Goal: Register for event/course

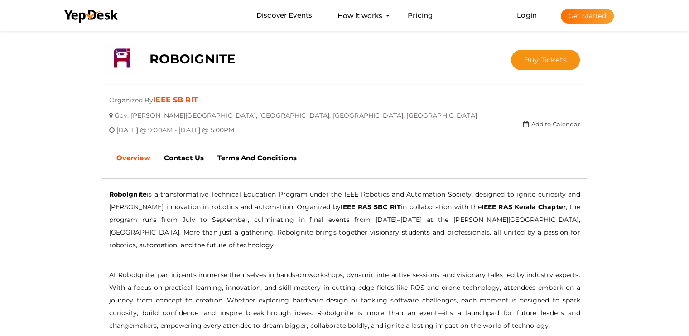
scroll to position [136, 0]
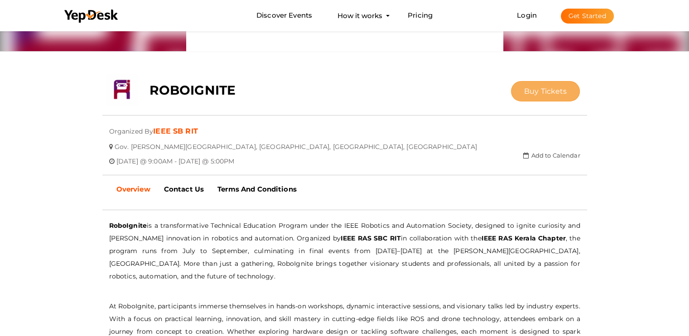
click at [544, 95] on button "Buy Tickets" at bounding box center [545, 91] width 69 height 20
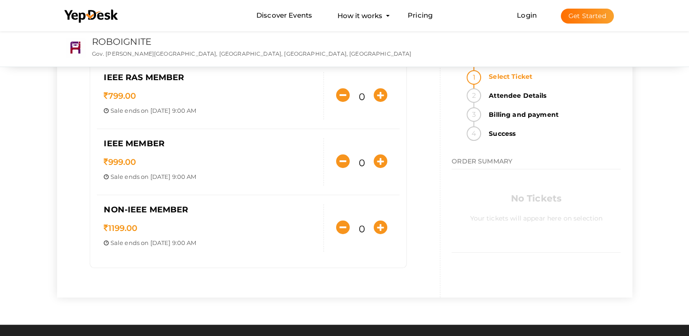
scroll to position [91, 0]
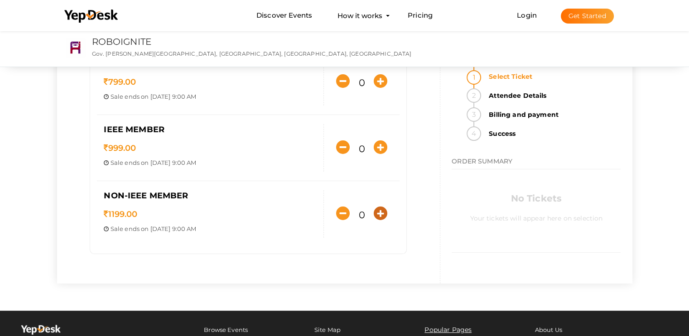
click at [382, 216] on icon "button" at bounding box center [381, 214] width 14 height 14
type input "1"
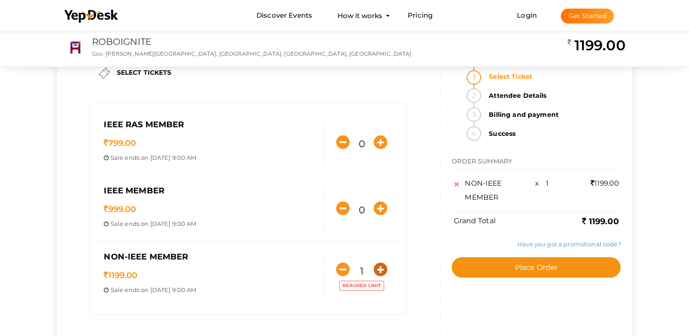
scroll to position [45, 0]
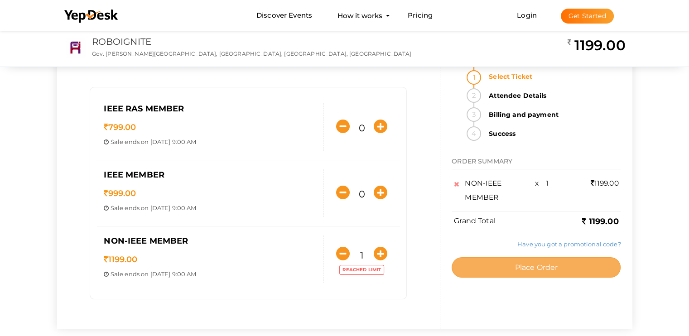
click at [538, 269] on span "Place Order" at bounding box center [536, 267] width 43 height 9
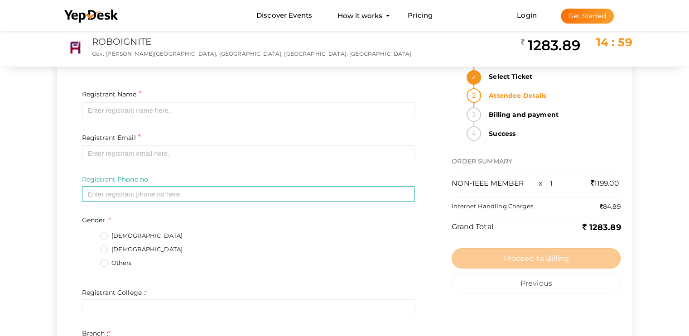
scroll to position [0, 0]
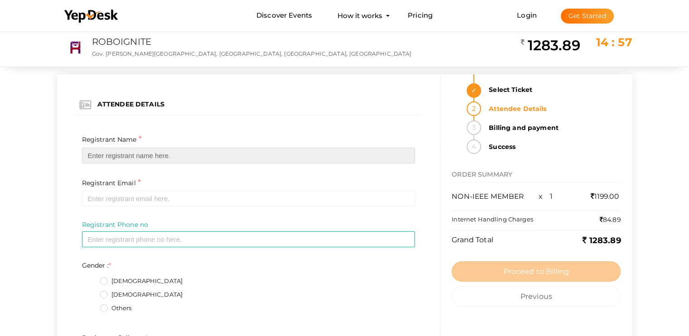
click at [145, 153] on input "text" at bounding box center [248, 156] width 333 height 16
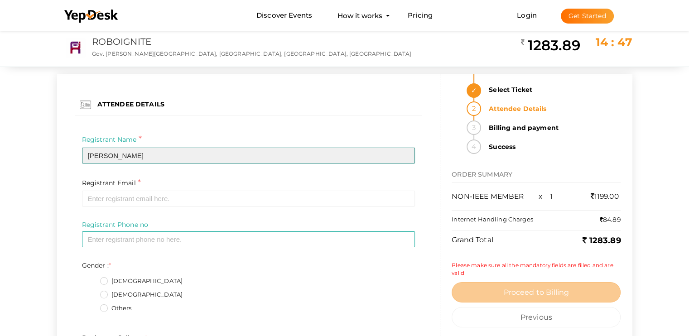
type input "DOMINIC TOJAN"
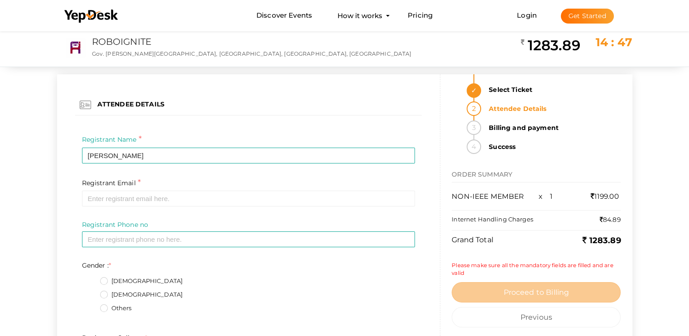
click at [78, 174] on div "Registrant Name * DOMINIC TOJAN Required Invalid Name. Please enter full name." at bounding box center [248, 155] width 347 height 43
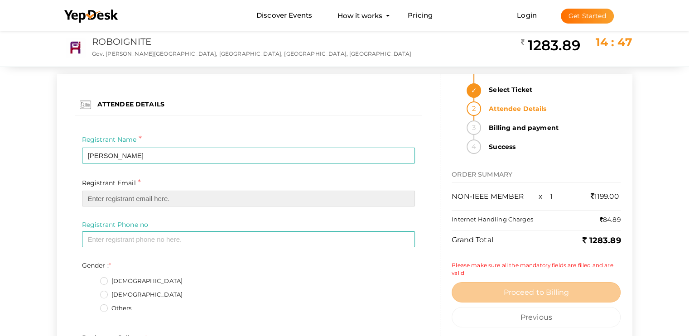
click at [116, 196] on input "email" at bounding box center [248, 199] width 333 height 16
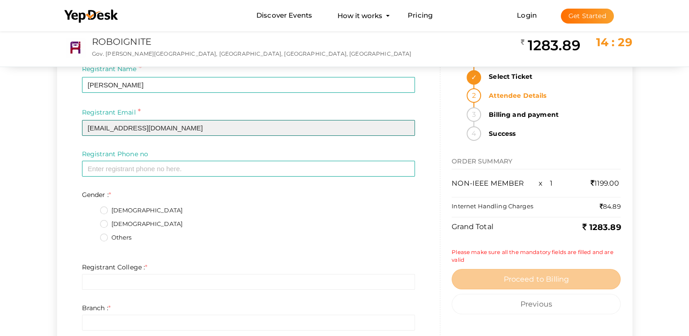
scroll to position [91, 0]
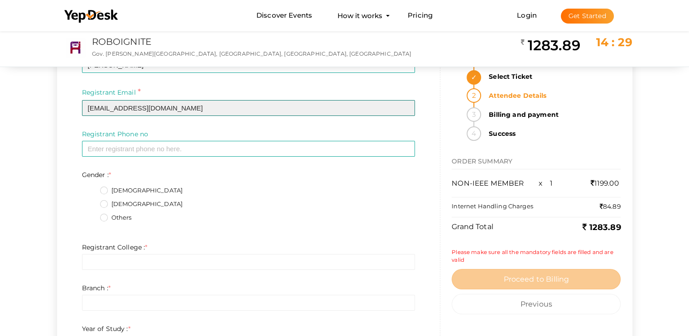
type input "[EMAIL_ADDRESS][DOMAIN_NAME]"
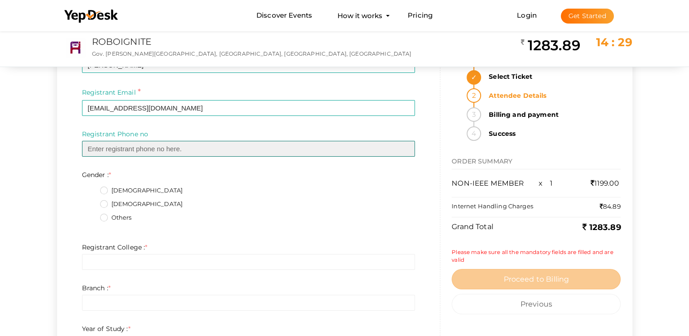
click at [117, 149] on input "text" at bounding box center [248, 149] width 333 height 16
type input "7034103989"
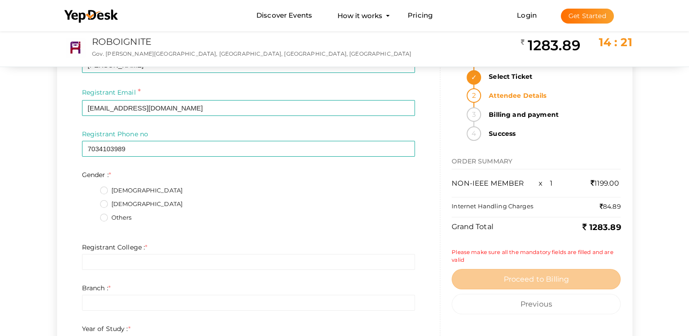
click at [76, 159] on div "Registrant Phone no * 7034103989 Invalid phone number format Required" at bounding box center [248, 150] width 347 height 41
click at [107, 191] on label "Male" at bounding box center [141, 190] width 83 height 9
click at [91, 188] on input "Male" at bounding box center [91, 188] width 0 height 0
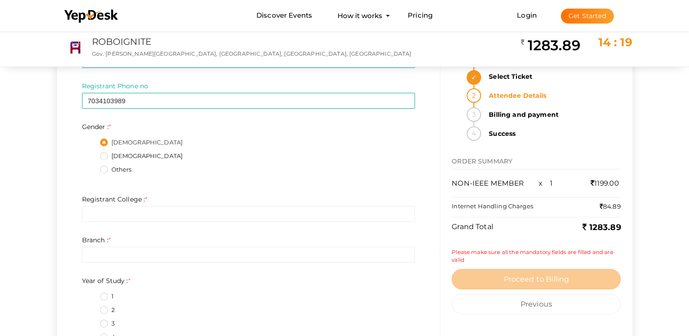
scroll to position [181, 0]
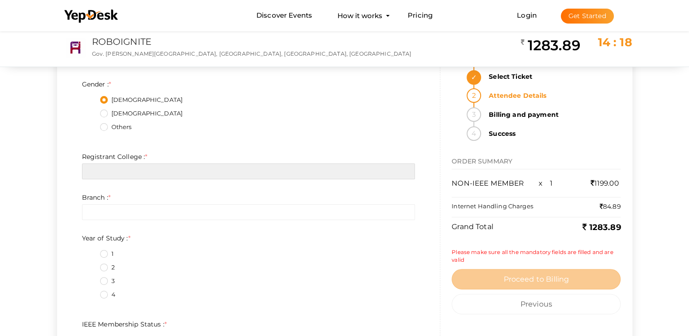
click at [142, 170] on input "text" at bounding box center [248, 172] width 333 height 16
type input "c"
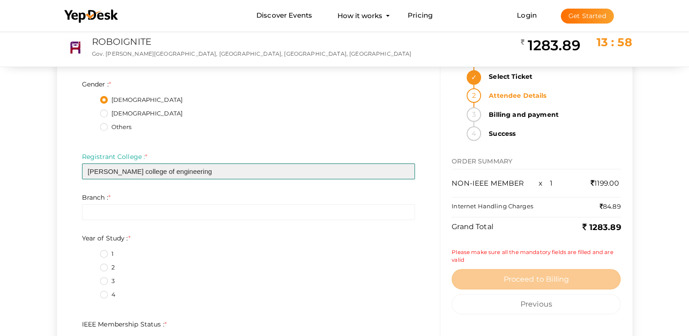
type input "Christ college of engineering"
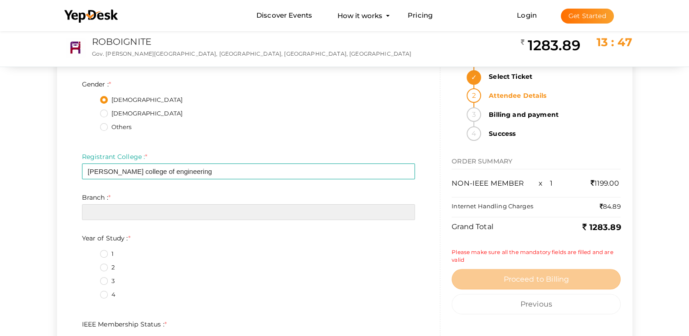
click at [127, 215] on input "text" at bounding box center [248, 212] width 333 height 16
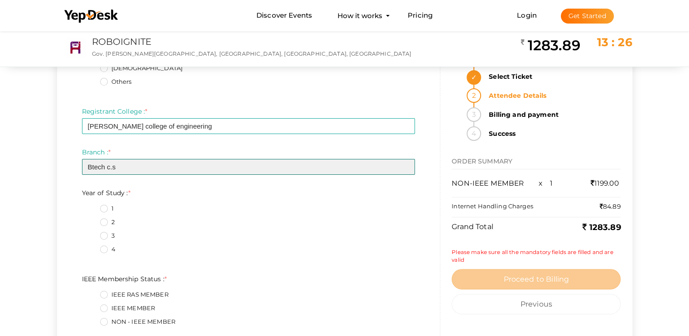
scroll to position [272, 0]
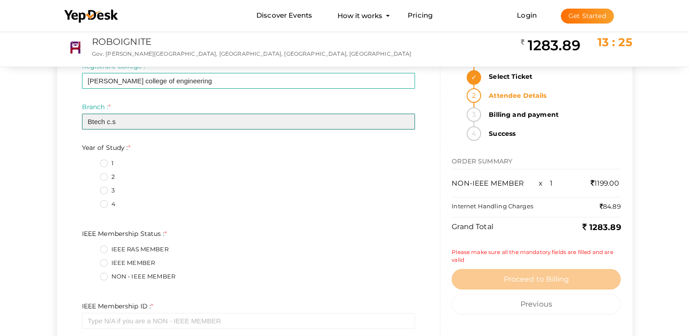
type input "Btech c.s"
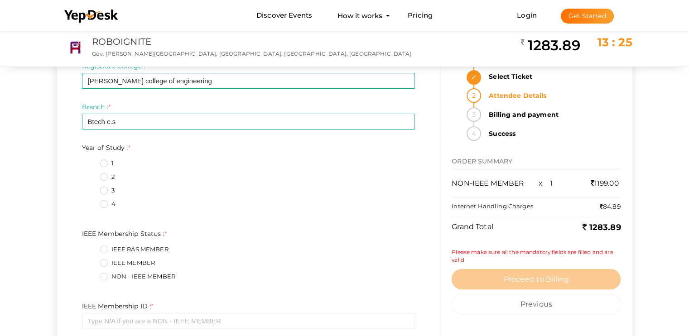
click at [102, 204] on label "4" at bounding box center [107, 204] width 15 height 9
click at [91, 202] on Study\+3\+ "4" at bounding box center [91, 202] width 0 height 0
click at [105, 162] on label "1" at bounding box center [107, 163] width 14 height 9
click at [91, 161] on Study\+0\+ "1" at bounding box center [91, 161] width 0 height 0
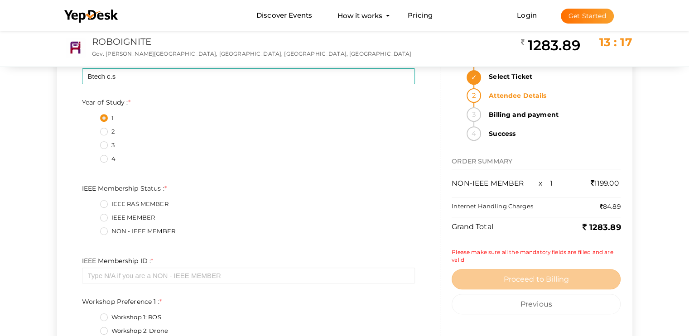
scroll to position [362, 0]
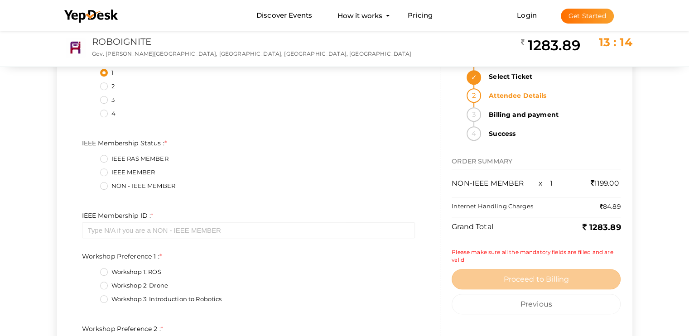
click at [106, 184] on label "NON - IEEE MEMBER" at bounding box center [137, 186] width 75 height 9
click at [91, 183] on Status\+2\+ "NON - IEEE MEMBER" at bounding box center [91, 183] width 0 height 0
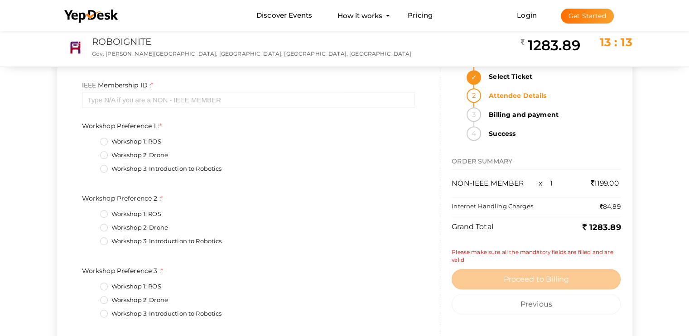
scroll to position [498, 0]
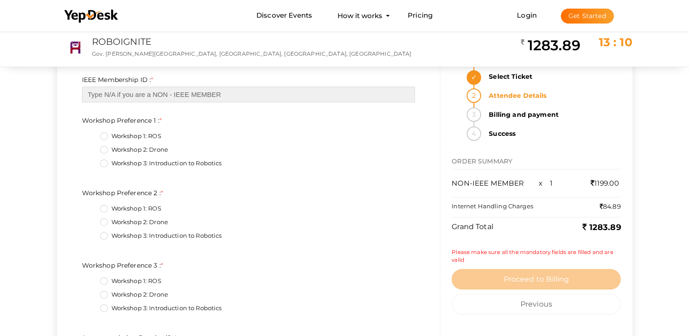
click at [152, 96] on input "text" at bounding box center [248, 95] width 333 height 16
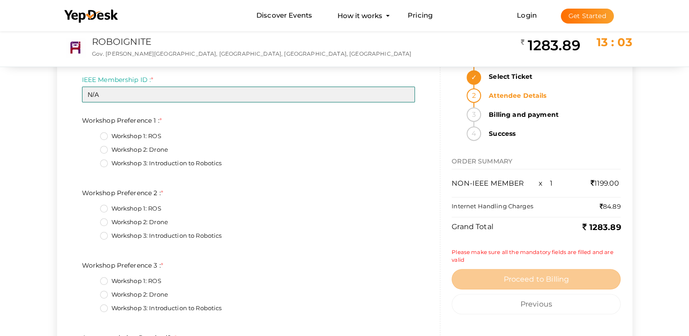
type input "N/A"
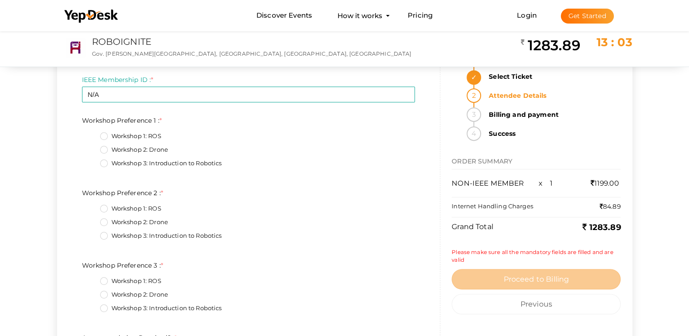
click at [163, 111] on div "Gender : * Male Female Others Required. Limit exceeds. Limit is - Invalid phone…" at bounding box center [248, 152] width 347 height 779
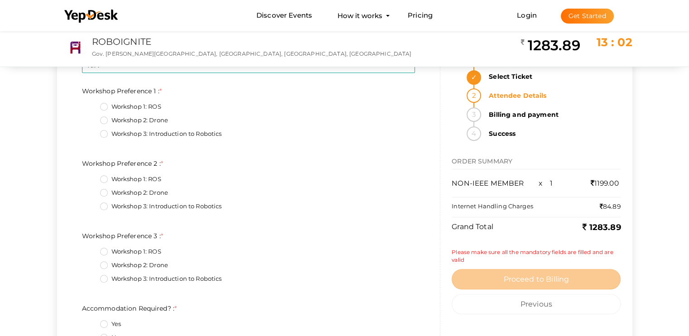
scroll to position [544, 0]
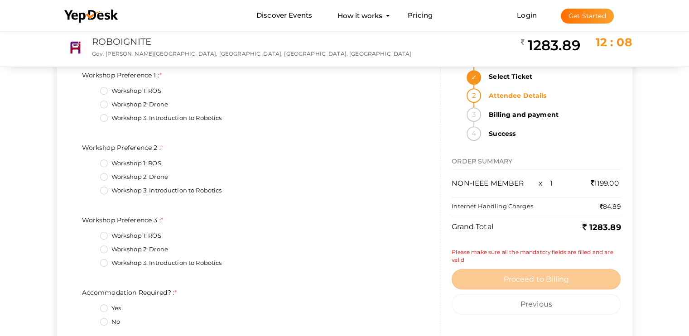
click at [103, 106] on label "Workshop 2: Drone" at bounding box center [134, 104] width 68 height 9
click at [91, 102] on 1\+1\+ "Workshop 2: Drone" at bounding box center [91, 102] width 0 height 0
click at [102, 165] on label "Workshop 1: ROS" at bounding box center [130, 163] width 61 height 9
click at [91, 161] on 2\+0\+ "Workshop 1: ROS" at bounding box center [91, 161] width 0 height 0
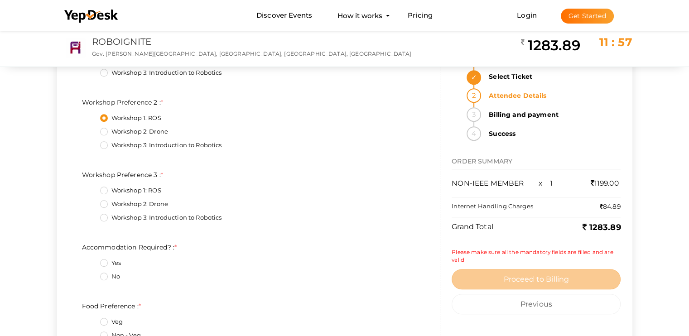
click at [104, 219] on label "Workshop 3: Introduction to Robotics" at bounding box center [161, 217] width 122 height 9
click at [91, 215] on 3\+2\+ "Workshop 3: Introduction to Robotics" at bounding box center [91, 215] width 0 height 0
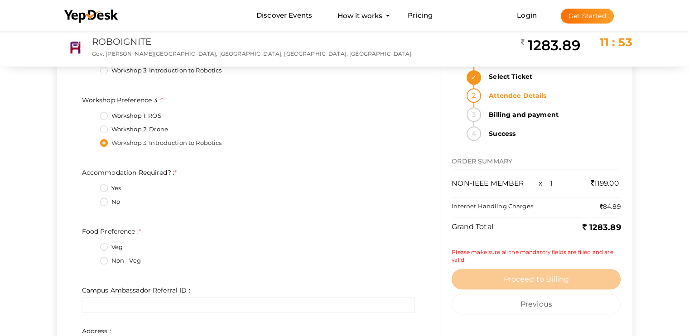
scroll to position [679, 0]
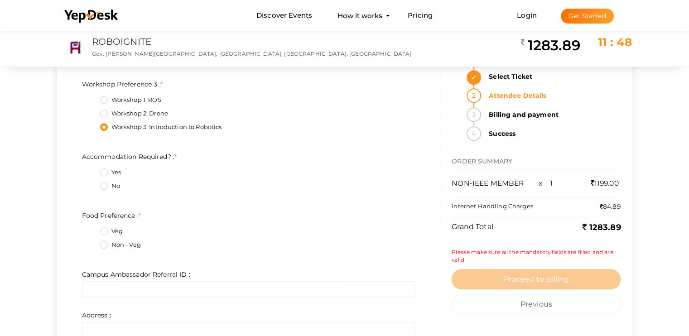
click at [108, 173] on label "Yes" at bounding box center [110, 172] width 21 height 9
click at [91, 170] on Required\?\+0\+ "Yes" at bounding box center [91, 170] width 0 height 0
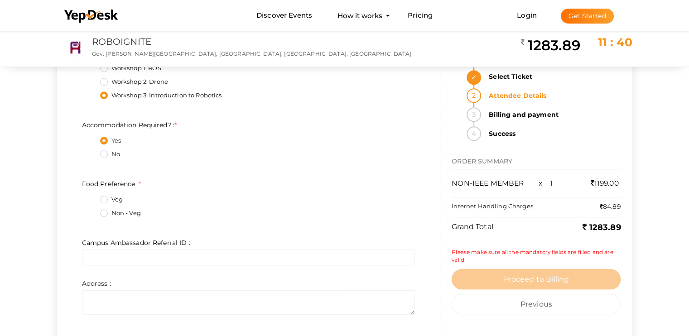
scroll to position [725, 0]
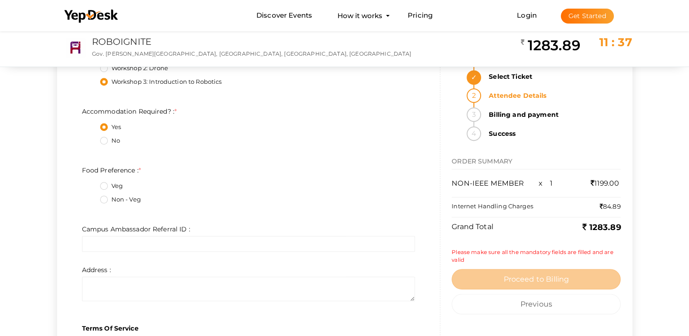
click at [105, 200] on label "Non - Veg" at bounding box center [120, 199] width 41 height 9
click at [91, 197] on Preference\+1\+ "Non - Veg" at bounding box center [91, 197] width 0 height 0
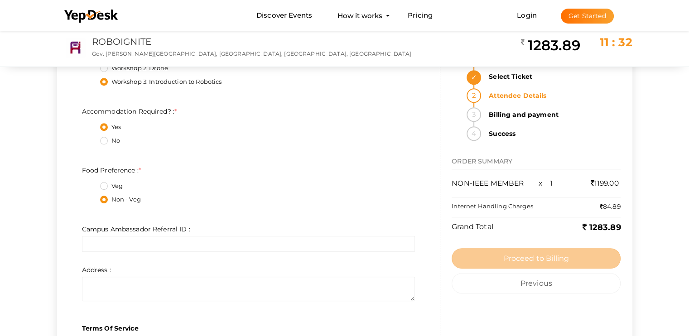
click at [103, 198] on label "Non - Veg" at bounding box center [120, 199] width 41 height 9
click at [91, 197] on Preference\+1\+ "Non - Veg" at bounding box center [91, 197] width 0 height 0
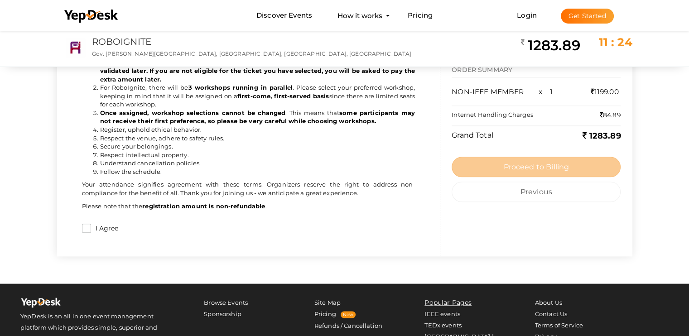
scroll to position [1042, 0]
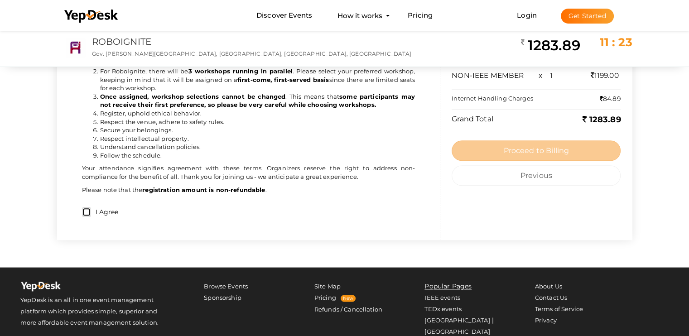
click at [86, 212] on input "I Agree" at bounding box center [86, 211] width 9 height 9
checkbox input "true"
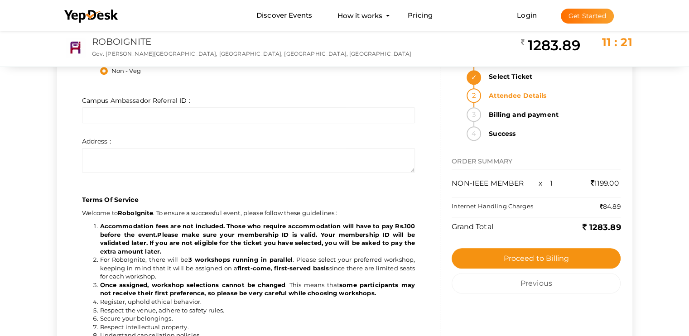
scroll to position [815, 0]
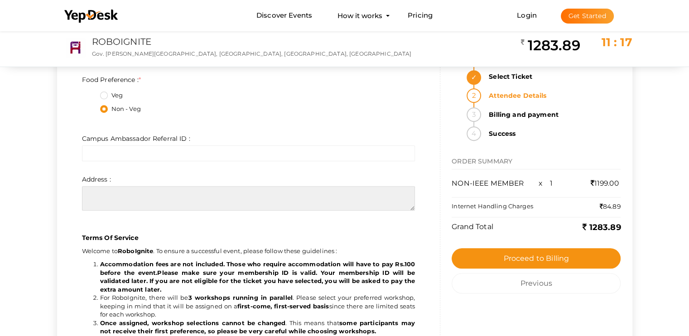
click at [178, 193] on textarea at bounding box center [248, 198] width 333 height 24
type textarea "CHEERAN HOUSE, thuravankadu IRINIJALAKUDA,thrissur"
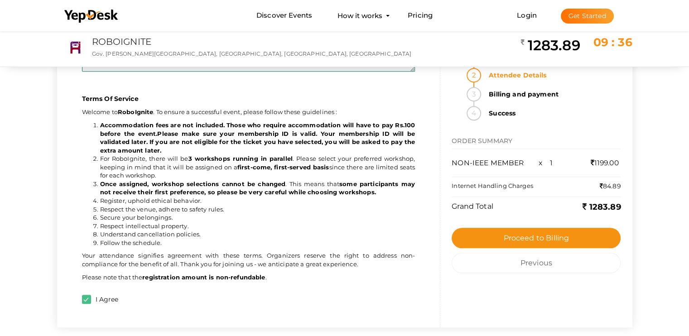
scroll to position [951, 0]
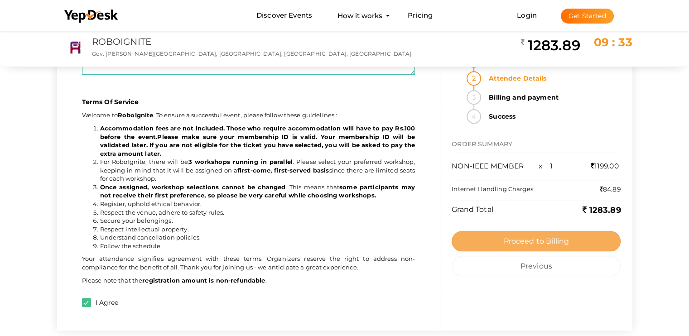
click at [501, 245] on button "Proceed to Billing" at bounding box center [536, 241] width 169 height 20
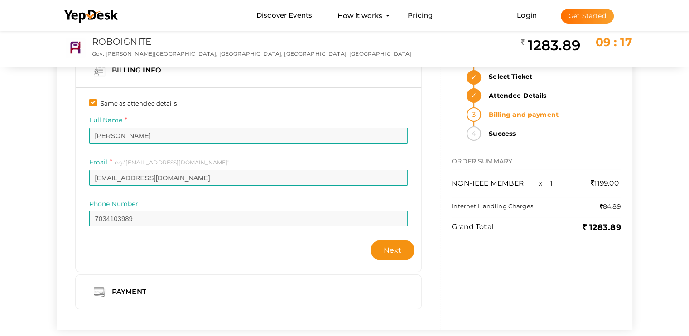
scroll to position [45, 0]
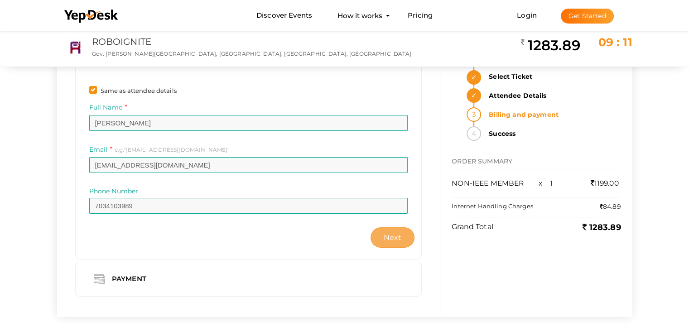
click at [386, 238] on span "Next" at bounding box center [393, 237] width 18 height 9
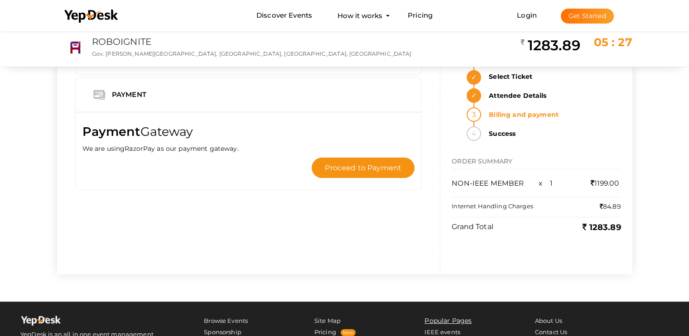
scroll to position [0, 0]
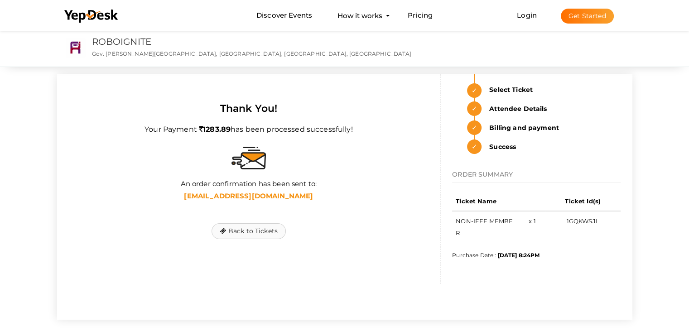
click at [266, 229] on button "Back to Tickets" at bounding box center [249, 231] width 74 height 16
